Goal: Find specific page/section: Find specific page/section

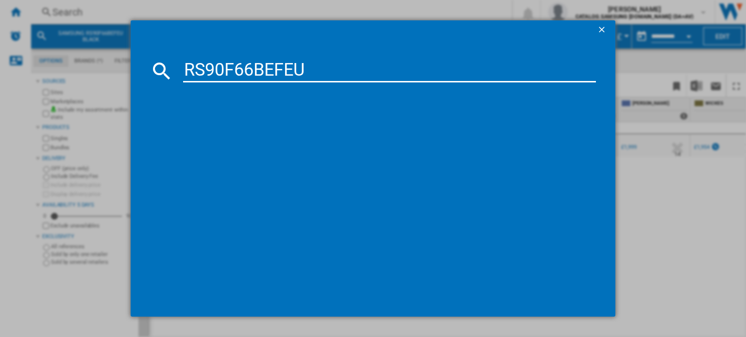
type input "RS90F66BEFEU"
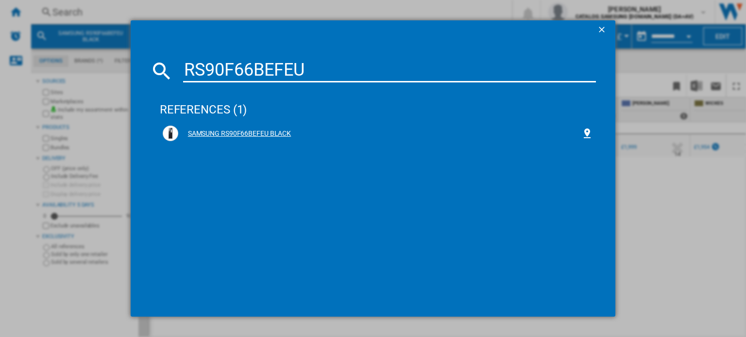
click at [200, 135] on div "SAMSUNG RS90F66BEFEU BLACK" at bounding box center [379, 134] width 403 height 10
click at [247, 129] on div "SAMSUNG RS90F66BEFEU BLACK" at bounding box center [379, 134] width 403 height 10
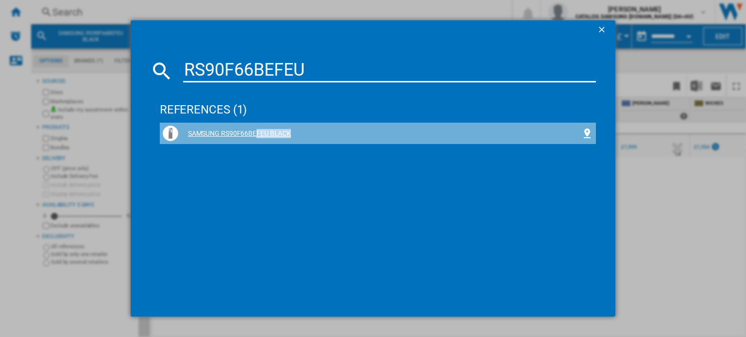
click at [247, 129] on div "SAMSUNG RS90F66BEFEU BLACK" at bounding box center [379, 134] width 403 height 10
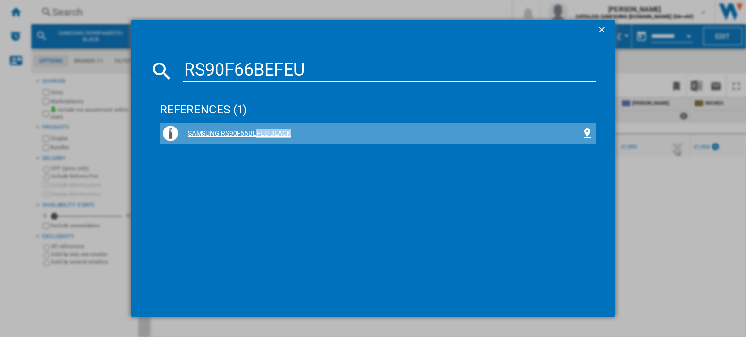
click at [247, 129] on div "SAMSUNG RS90F66BEFEU BLACK" at bounding box center [379, 134] width 403 height 10
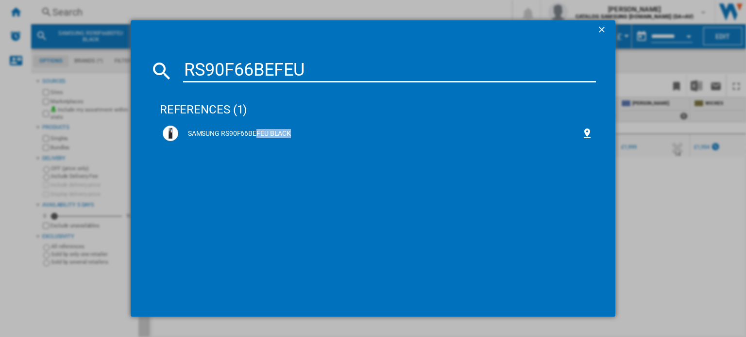
click at [666, 165] on div "RS90F66BEFEU references (1) SAMSUNG RS90F66BEFEU BLACK" at bounding box center [373, 168] width 746 height 337
click at [599, 35] on ng-md-icon "getI18NText('BUTTONS.CLOSE_DIALOG')" at bounding box center [603, 31] width 12 height 12
